Goal: Transaction & Acquisition: Purchase product/service

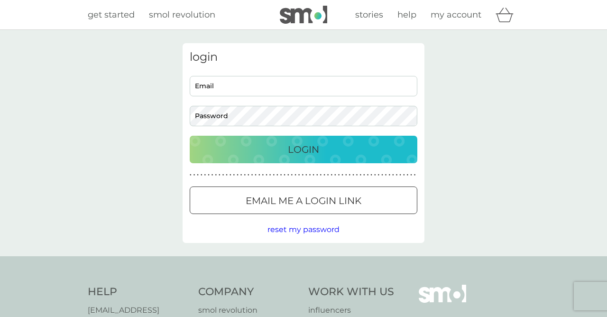
click at [311, 15] on img at bounding box center [303, 15] width 47 height 18
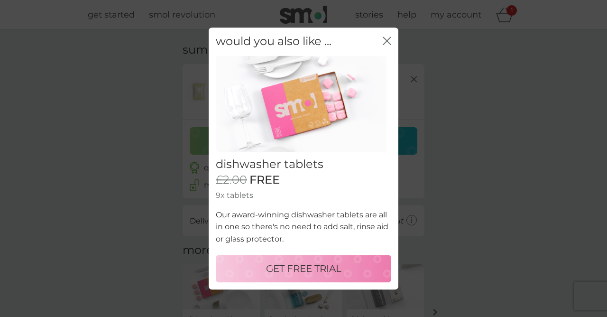
click at [385, 43] on icon "close" at bounding box center [385, 41] width 4 height 8
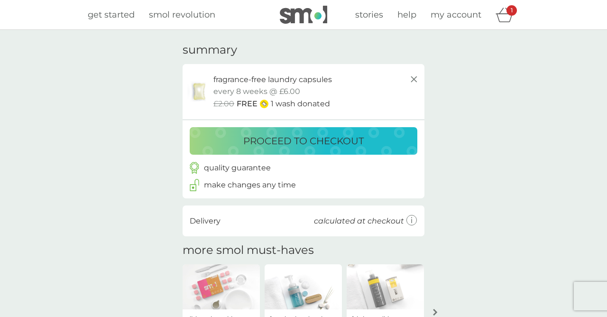
click at [389, 145] on div "proceed to checkout" at bounding box center [303, 140] width 208 height 15
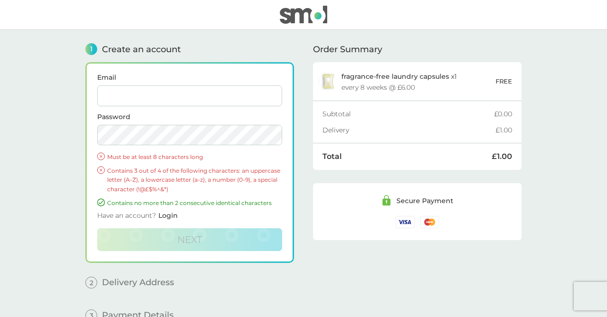
click at [200, 95] on input "Email" at bounding box center [189, 95] width 185 height 21
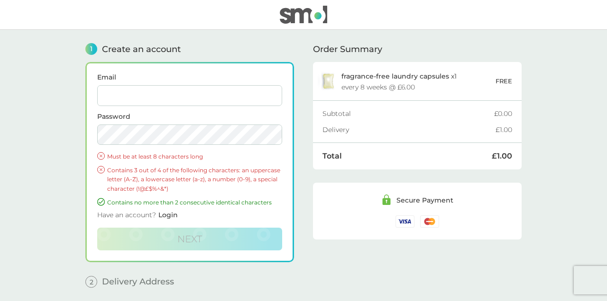
type input "jonny.prendergast@gmail.com"
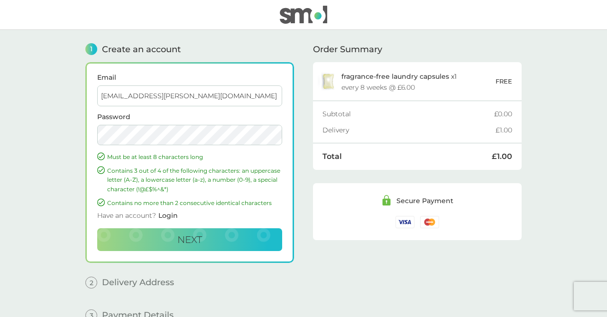
click at [229, 245] on button "Next" at bounding box center [189, 239] width 185 height 23
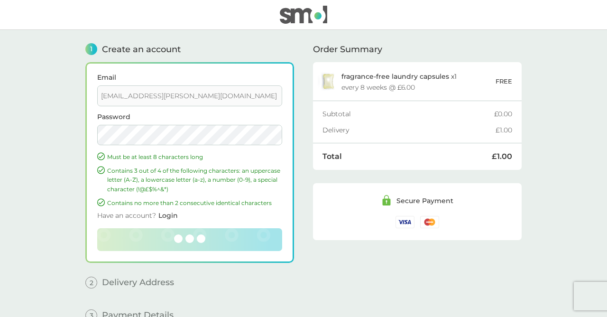
click at [593, 67] on main "1 Create an account Email jonny.prendergast@gmail.com Password Must be at least…" at bounding box center [303, 186] width 607 height 312
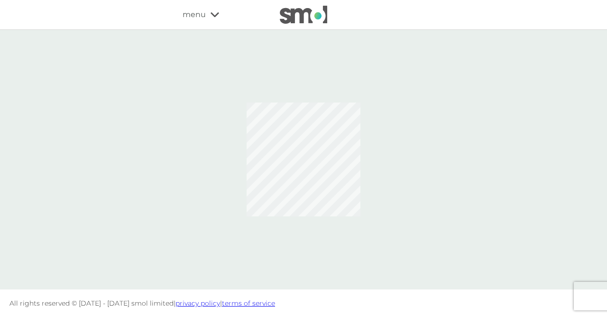
click at [593, 55] on div at bounding box center [303, 159] width 607 height 259
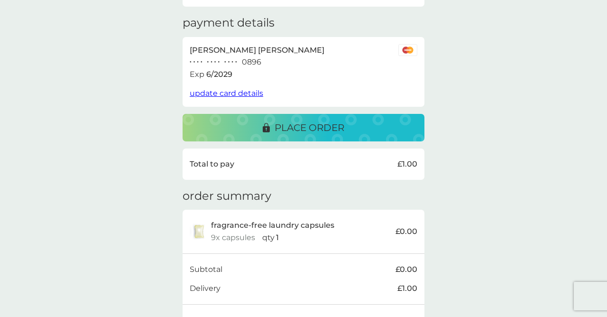
scroll to position [138, 0]
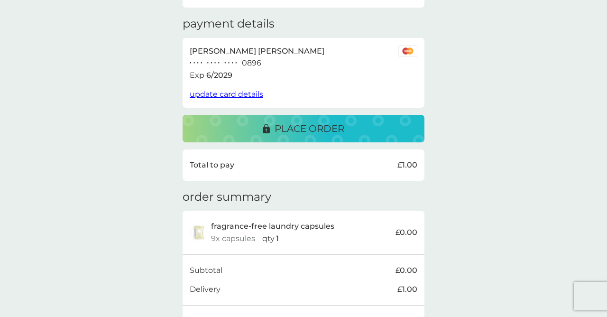
click at [372, 131] on div "place order" at bounding box center [303, 128] width 223 height 15
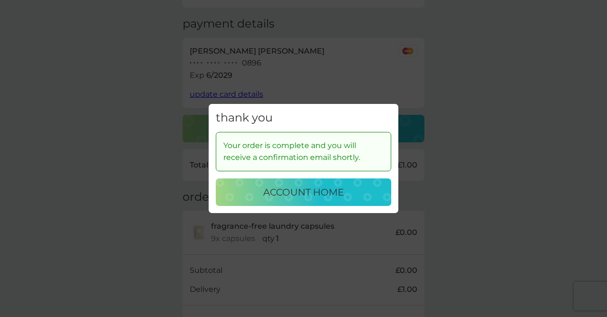
click at [356, 192] on div "account home" at bounding box center [303, 191] width 156 height 15
